Goal: Task Accomplishment & Management: Complete application form

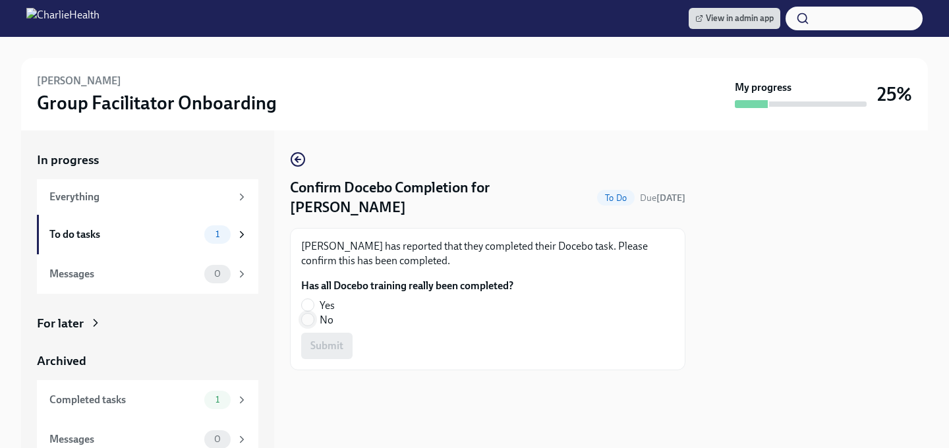
click at [306, 314] on input "No" at bounding box center [308, 320] width 12 height 12
radio input "true"
click at [307, 299] on input "Yes" at bounding box center [308, 305] width 12 height 12
radio input "true"
click at [315, 340] on span "Submit" at bounding box center [327, 346] width 33 height 13
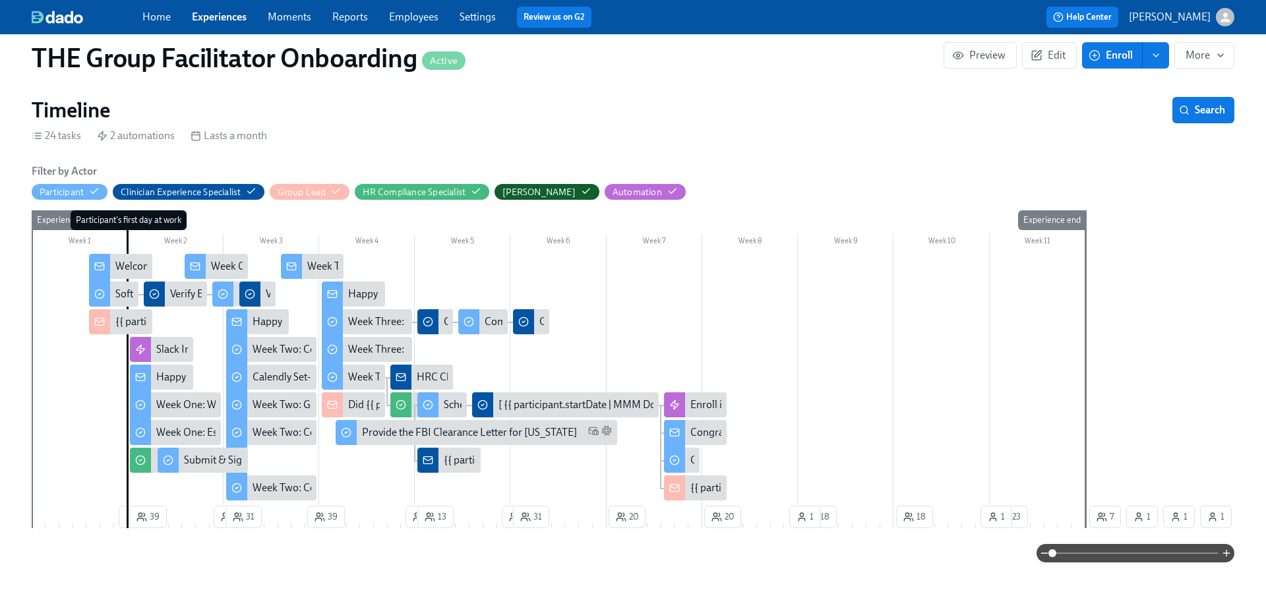
scroll to position [181, 0]
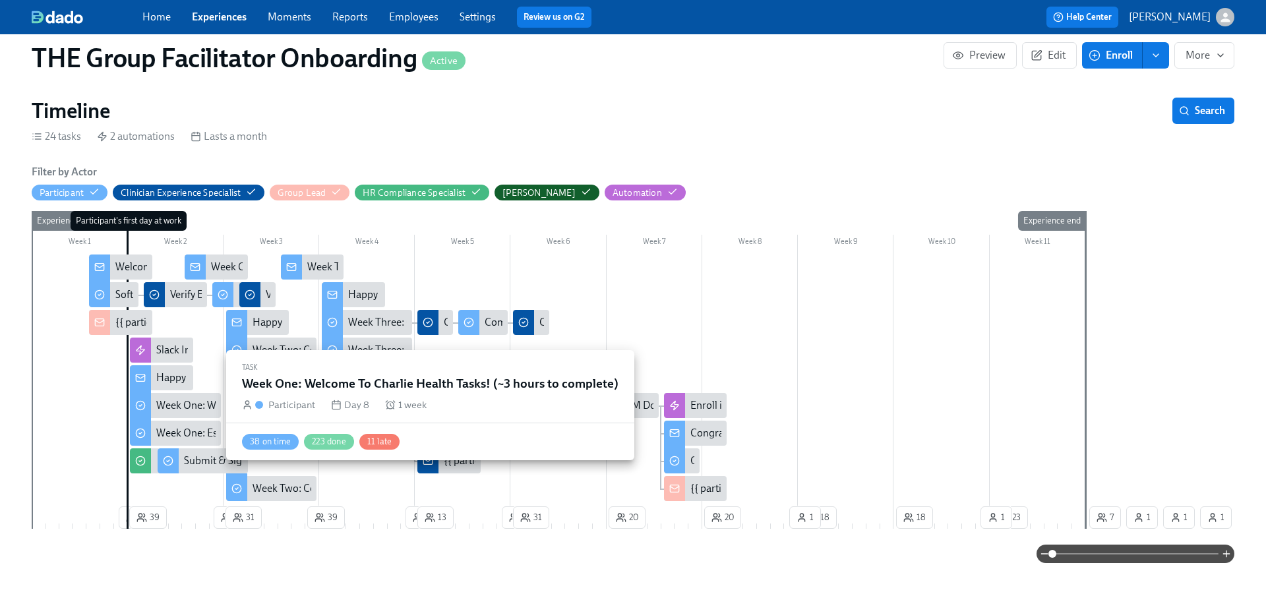
click at [192, 405] on div "Week One: Welcome To Charlie Health Tasks! (~3 hours to complete)" at bounding box center [308, 405] width 305 height 15
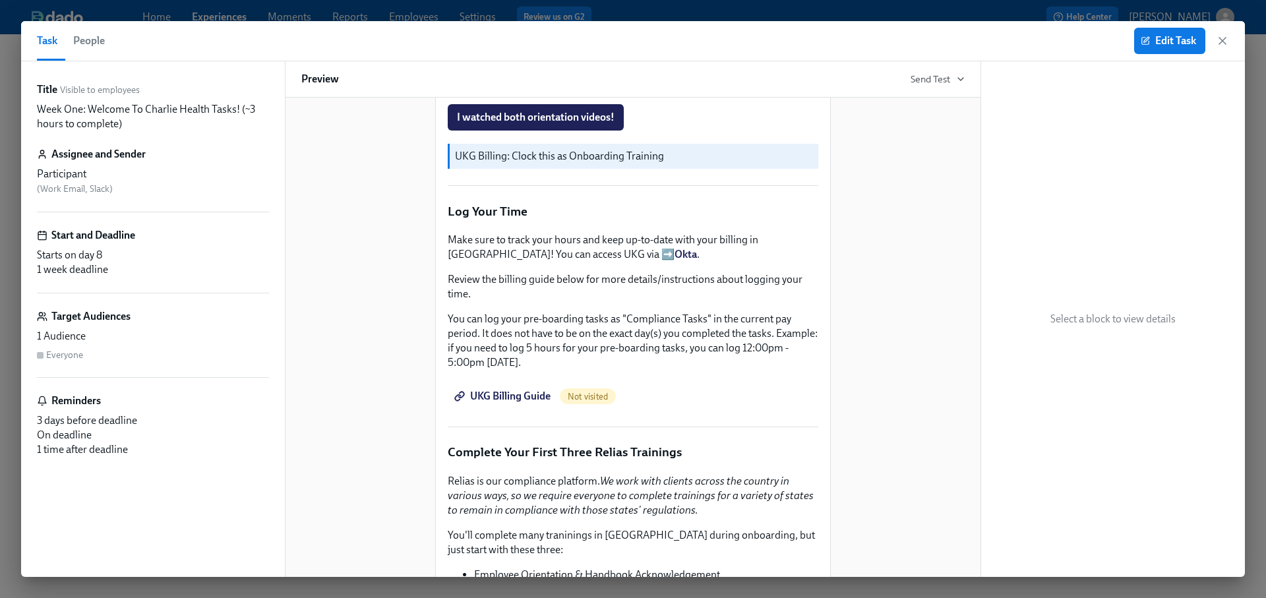
scroll to position [1137, 0]
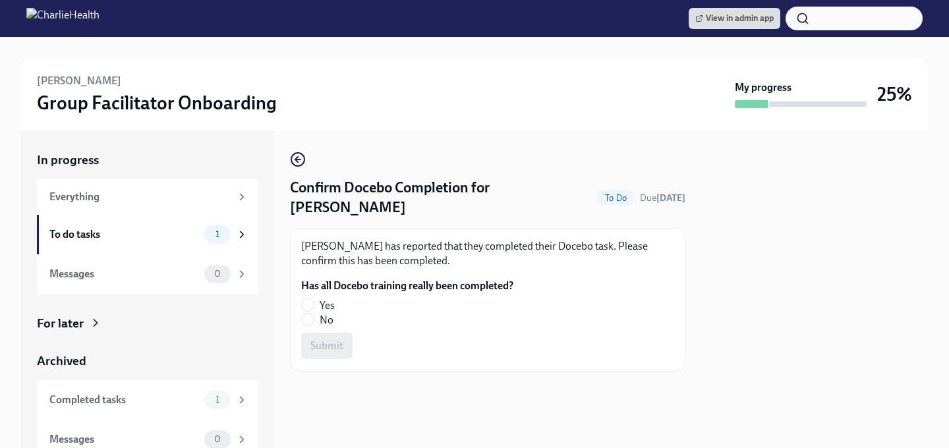
click at [303, 313] on label "No" at bounding box center [402, 320] width 202 height 15
click at [303, 314] on input "No" at bounding box center [308, 320] width 12 height 12
radio input "true"
click at [306, 305] on input "Yes" at bounding box center [308, 305] width 12 height 12
radio input "true"
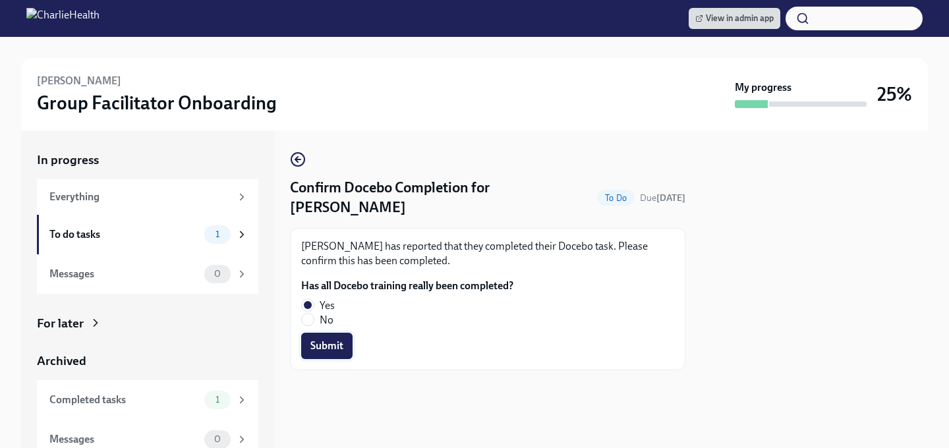
click at [314, 349] on span "Submit" at bounding box center [327, 346] width 33 height 13
